Goal: Task Accomplishment & Management: Manage account settings

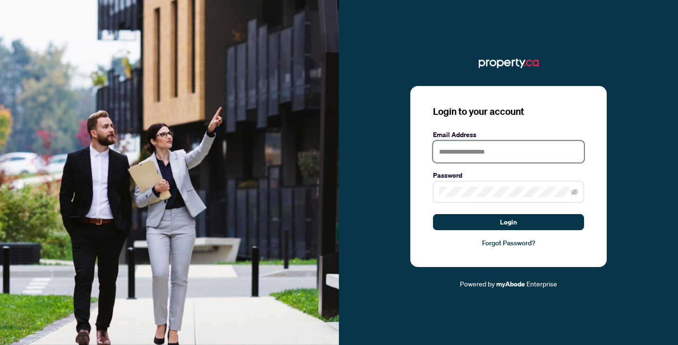
click at [475, 156] on input "text" at bounding box center [508, 152] width 151 height 22
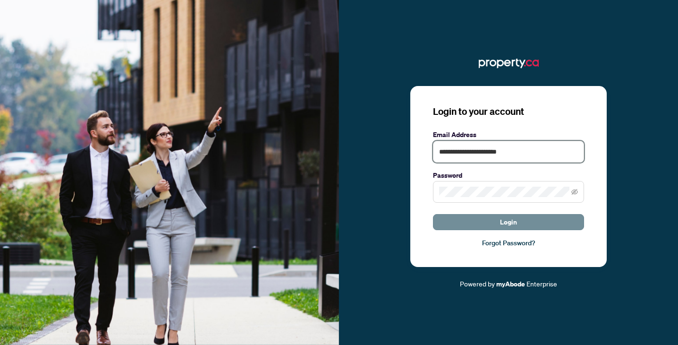
type input "**********"
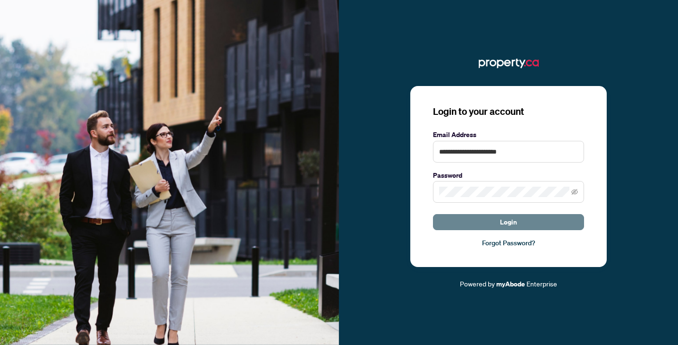
click at [501, 220] on span "Login" at bounding box center [508, 221] width 17 height 15
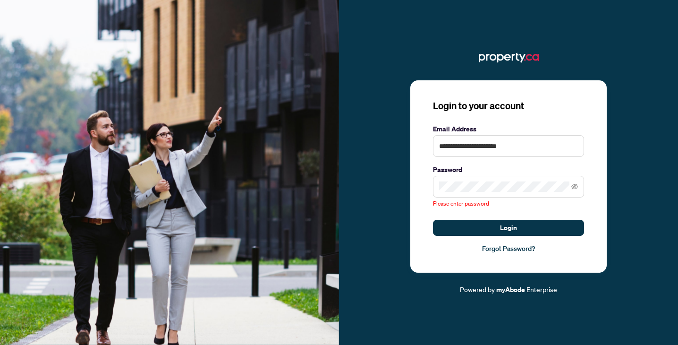
click at [482, 205] on span "Please enter password" at bounding box center [461, 203] width 56 height 7
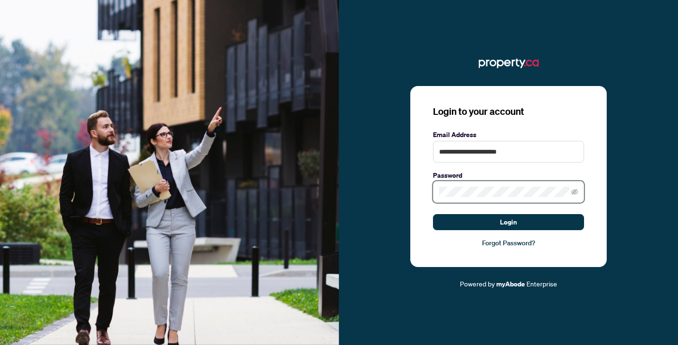
click at [433, 214] on button "Login" at bounding box center [508, 222] width 151 height 16
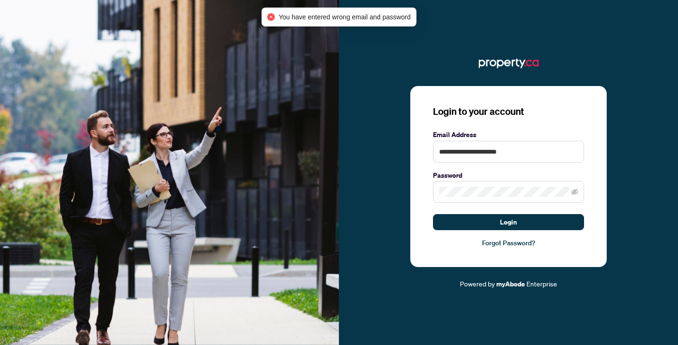
click at [473, 184] on span at bounding box center [508, 192] width 151 height 22
click at [472, 187] on span at bounding box center [508, 192] width 151 height 22
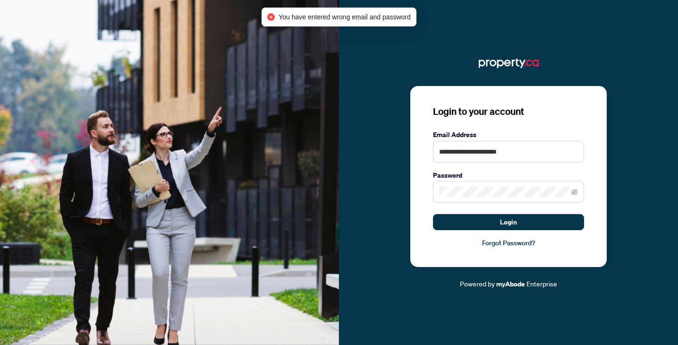
click at [472, 187] on span at bounding box center [508, 192] width 151 height 22
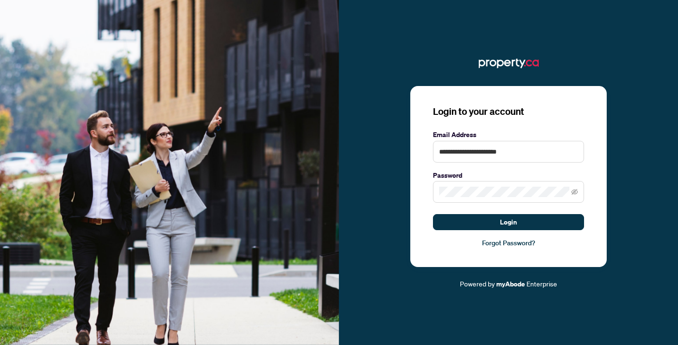
click at [579, 195] on span at bounding box center [508, 192] width 151 height 22
click at [573, 192] on icon "eye-invisible" at bounding box center [575, 191] width 7 height 7
click at [433, 214] on button "Login" at bounding box center [508, 222] width 151 height 16
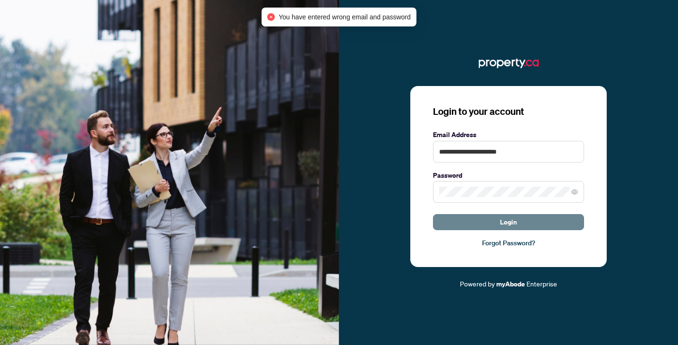
click at [500, 228] on button "Login" at bounding box center [508, 222] width 151 height 16
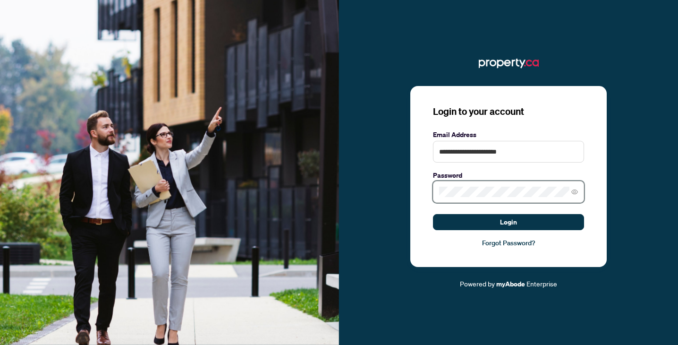
click at [433, 214] on button "Login" at bounding box center [508, 222] width 151 height 16
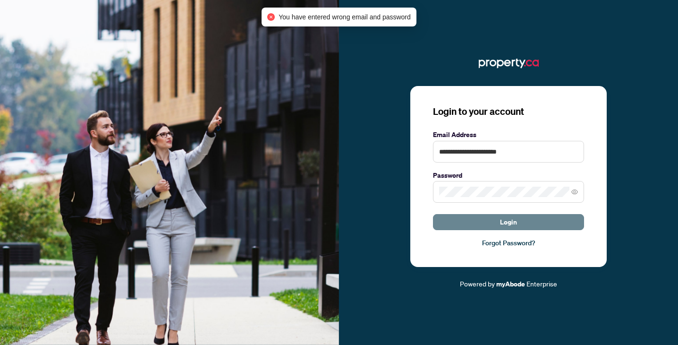
click at [496, 223] on button "Login" at bounding box center [508, 222] width 151 height 16
click at [483, 198] on span at bounding box center [508, 192] width 151 height 22
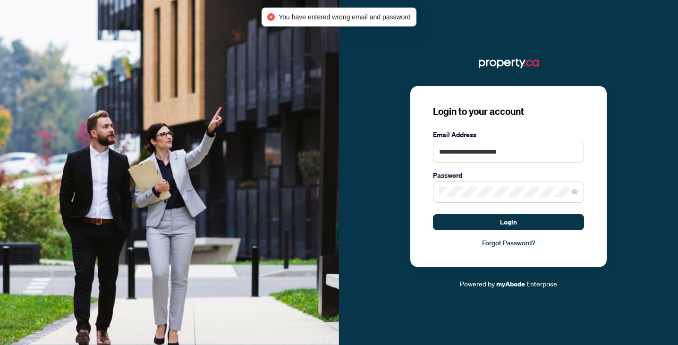
click at [483, 198] on span at bounding box center [508, 192] width 151 height 22
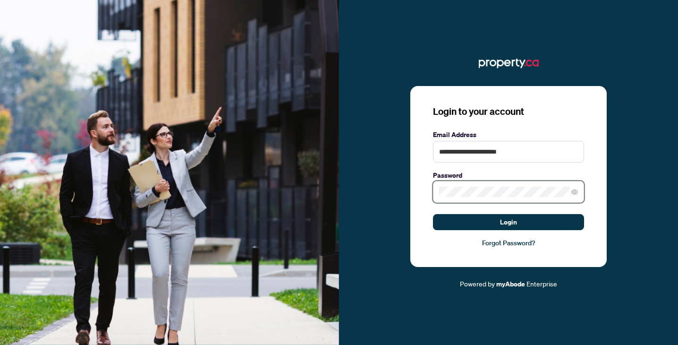
click at [433, 214] on button "Login" at bounding box center [508, 222] width 151 height 16
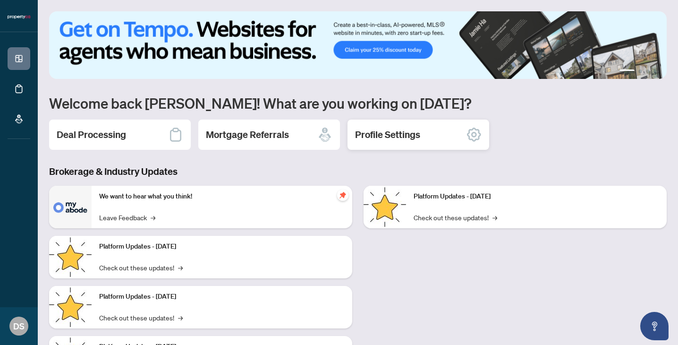
click at [428, 128] on div "Profile Settings" at bounding box center [419, 135] width 142 height 30
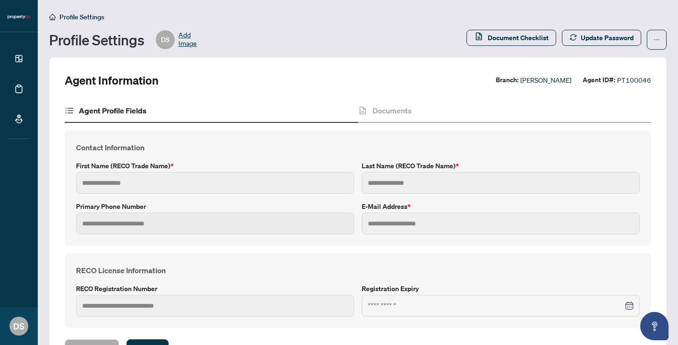
type input "*****"
type input "*******"
type input "**********"
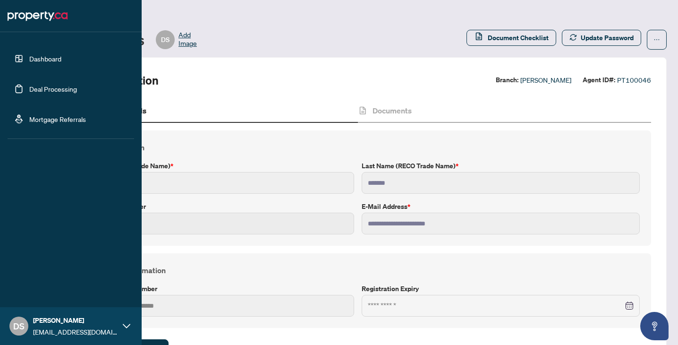
click at [29, 91] on link "Deal Processing" at bounding box center [53, 89] width 48 height 9
